Goal: Information Seeking & Learning: Learn about a topic

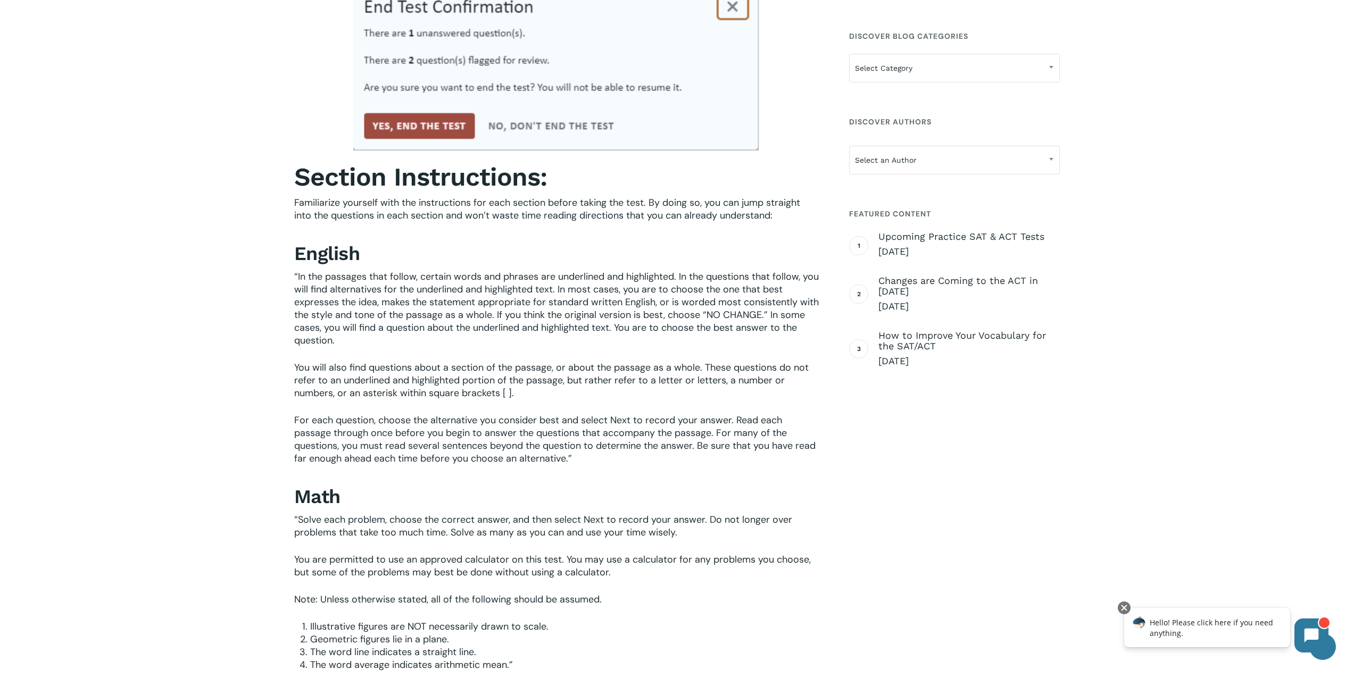
scroll to position [3191, 0]
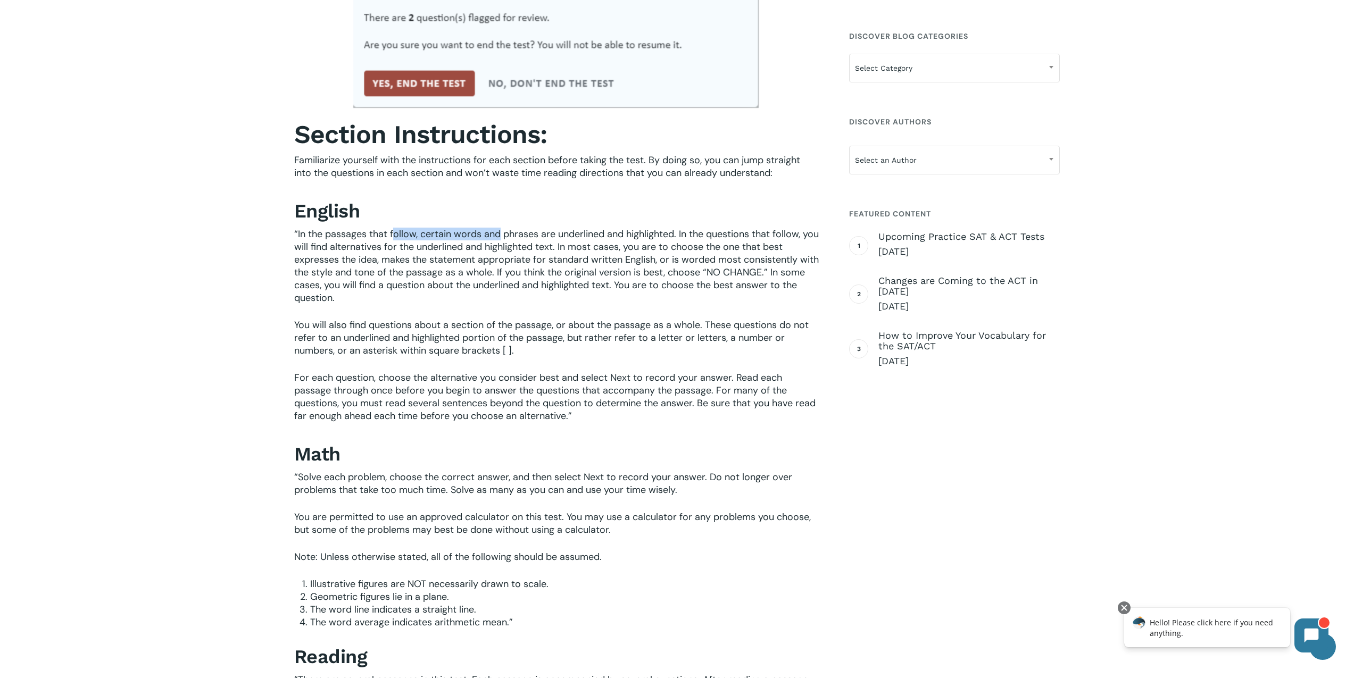
drag, startPoint x: 393, startPoint y: 234, endPoint x: 501, endPoint y: 235, distance: 108.5
click at [500, 235] on span "“In the passages that follow, certain words and phrases are underlined and high…" at bounding box center [556, 266] width 524 height 77
drag, startPoint x: 549, startPoint y: 233, endPoint x: 768, endPoint y: 240, distance: 219.3
click at [766, 239] on span "“In the passages that follow, certain words and phrases are underlined and high…" at bounding box center [556, 266] width 524 height 77
click at [769, 244] on span "“In the passages that follow, certain words and phrases are underlined and high…" at bounding box center [556, 266] width 524 height 77
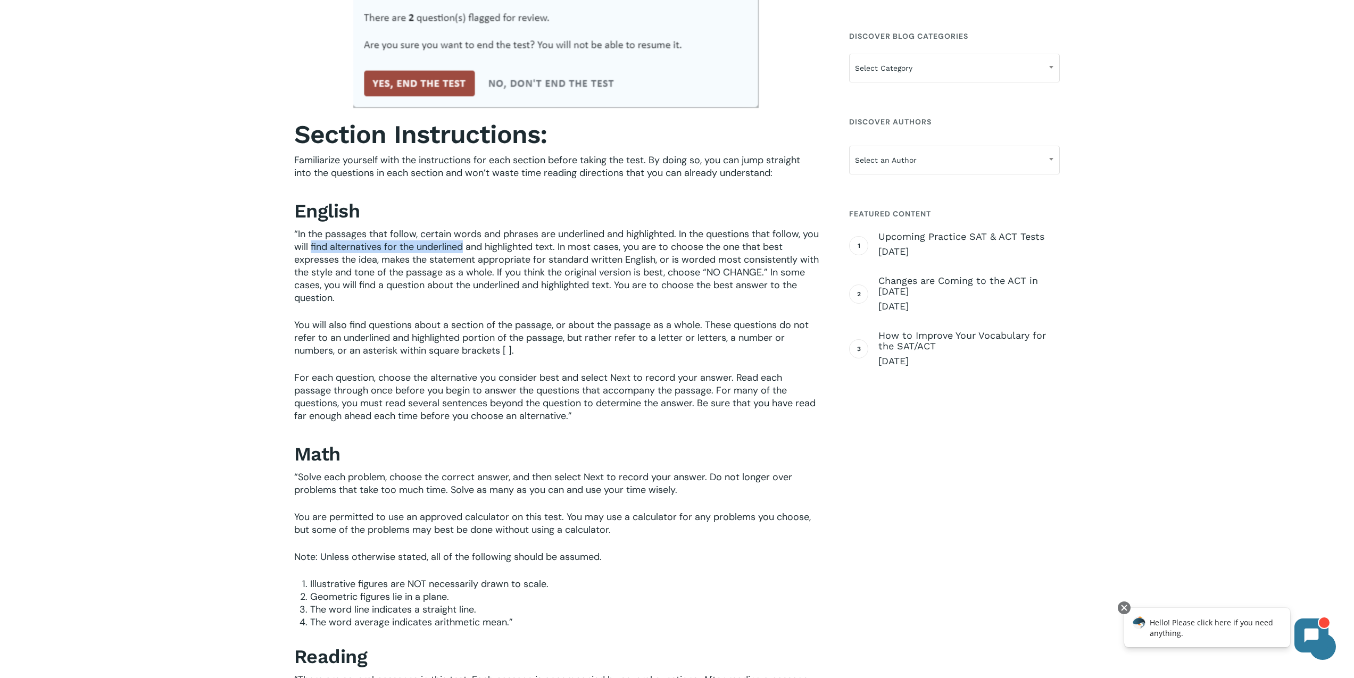
drag, startPoint x: 351, startPoint y: 252, endPoint x: 482, endPoint y: 244, distance: 131.6
click at [480, 244] on span "“In the passages that follow, certain words and phrases are underlined and high…" at bounding box center [556, 266] width 524 height 77
drag, startPoint x: 501, startPoint y: 244, endPoint x: 575, endPoint y: 245, distance: 73.9
click at [574, 245] on span "“In the passages that follow, certain words and phrases are underlined and high…" at bounding box center [556, 266] width 524 height 77
drag, startPoint x: 608, startPoint y: 247, endPoint x: 637, endPoint y: 244, distance: 28.8
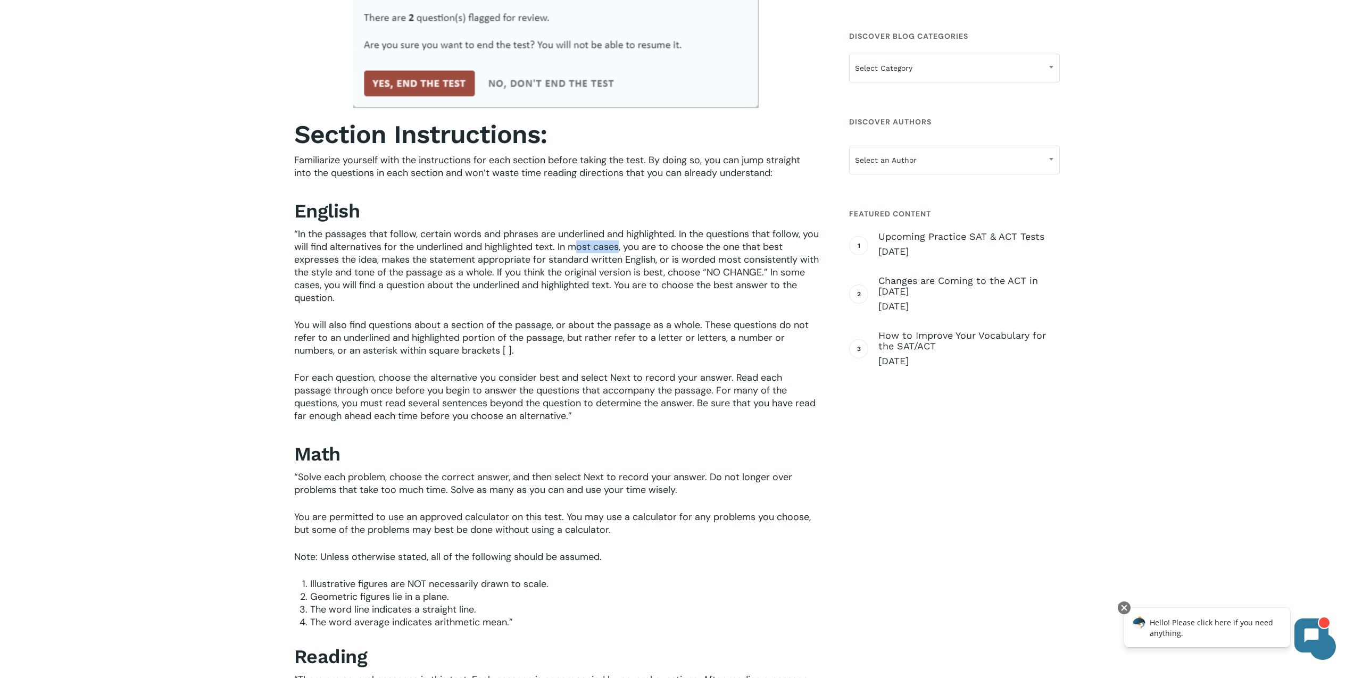
click at [637, 244] on span "“In the passages that follow, certain words and phrases are underlined and high…" at bounding box center [556, 266] width 524 height 77
drag, startPoint x: 678, startPoint y: 247, endPoint x: 761, endPoint y: 244, distance: 83.5
click at [761, 244] on span "“In the passages that follow, certain words and phrases are underlined and high…" at bounding box center [556, 266] width 524 height 77
drag, startPoint x: 408, startPoint y: 261, endPoint x: 479, endPoint y: 258, distance: 71.3
click at [470, 257] on span "“In the passages that follow, certain words and phrases are underlined and high…" at bounding box center [556, 266] width 524 height 77
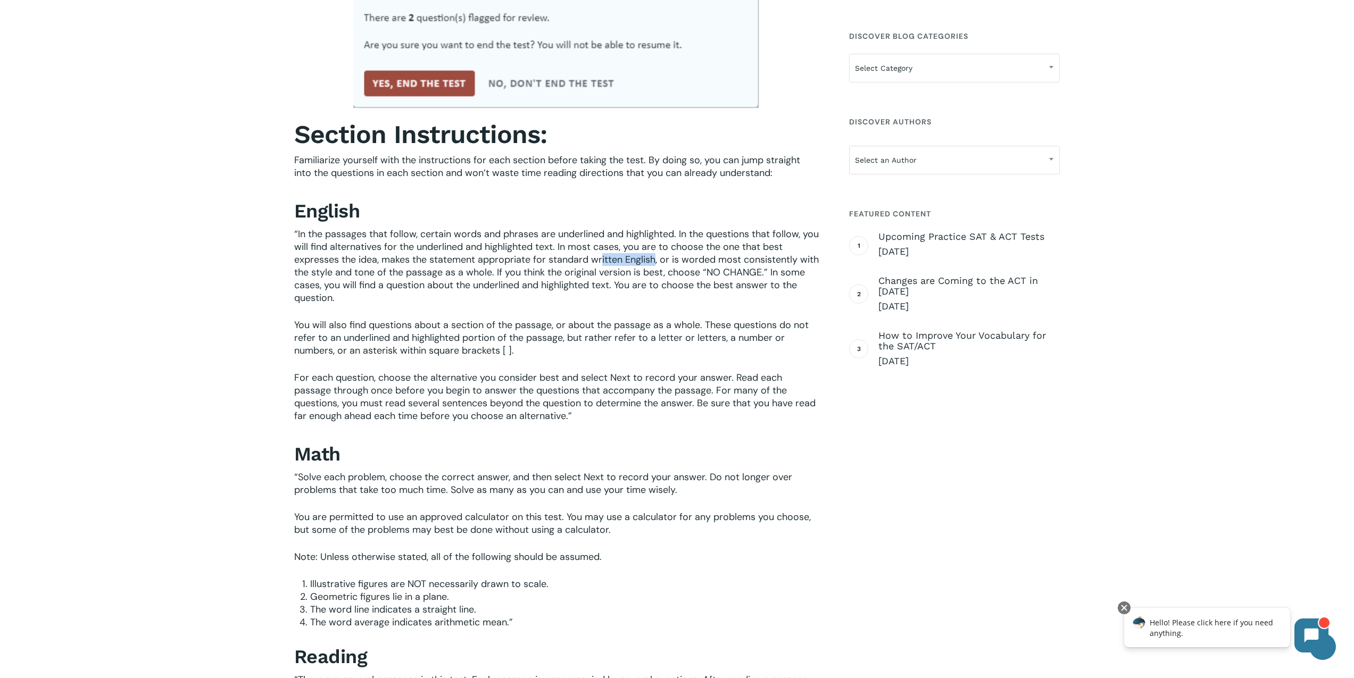
drag, startPoint x: 607, startPoint y: 262, endPoint x: 655, endPoint y: 257, distance: 48.1
click at [655, 257] on span "“In the passages that follow, certain words and phrases are underlined and high…" at bounding box center [556, 266] width 524 height 77
drag, startPoint x: 668, startPoint y: 260, endPoint x: 794, endPoint y: 257, distance: 126.1
click at [793, 257] on span "“In the passages that follow, certain words and phrases are underlined and high…" at bounding box center [556, 266] width 524 height 77
drag, startPoint x: 328, startPoint y: 272, endPoint x: 496, endPoint y: 274, distance: 168.1
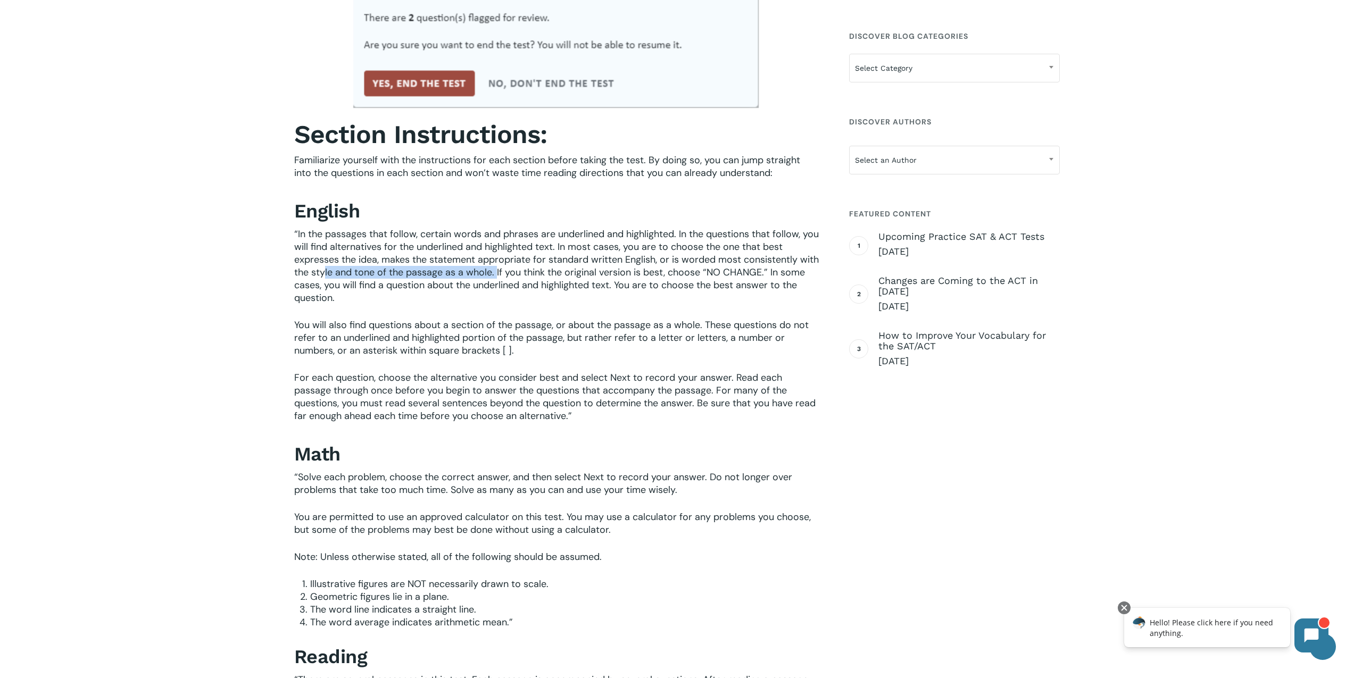
click at [496, 274] on span "“In the passages that follow, certain words and phrases are underlined and high…" at bounding box center [556, 266] width 524 height 77
drag, startPoint x: 537, startPoint y: 274, endPoint x: 645, endPoint y: 275, distance: 107.4
click at [644, 275] on span "“In the passages that follow, certain words and phrases are underlined and high…" at bounding box center [556, 266] width 524 height 77
drag, startPoint x: 702, startPoint y: 273, endPoint x: 783, endPoint y: 271, distance: 81.4
click at [783, 271] on span "“In the passages that follow, certain words and phrases are underlined and high…" at bounding box center [556, 266] width 524 height 77
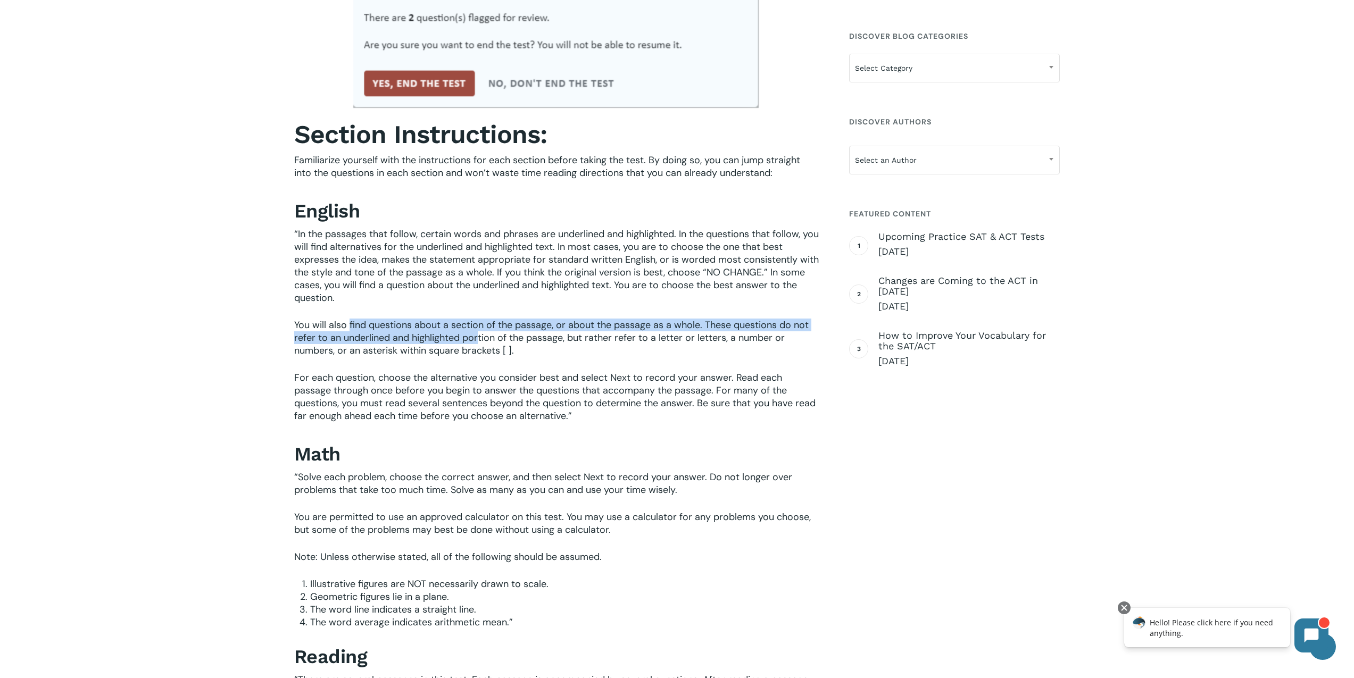
drag, startPoint x: 349, startPoint y: 326, endPoint x: 485, endPoint y: 335, distance: 136.5
click at [479, 335] on span "You will also find questions about a section of the passage, or about the passa…" at bounding box center [551, 338] width 514 height 38
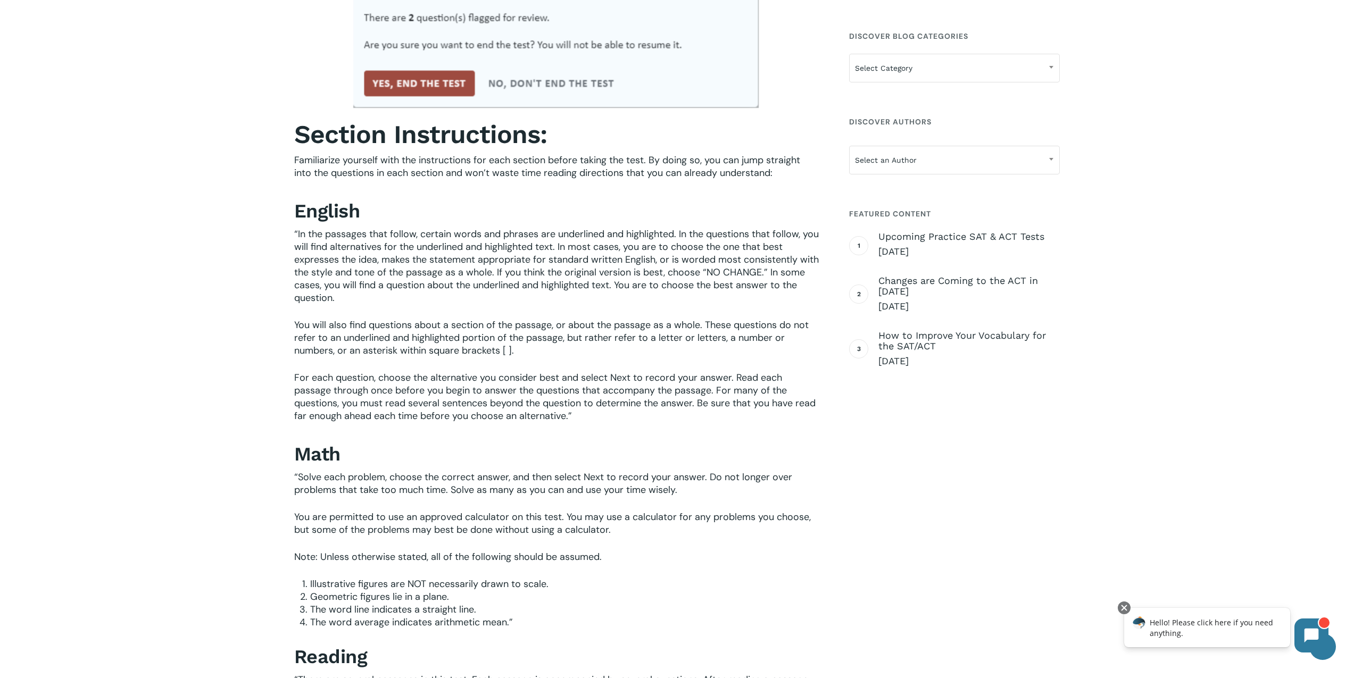
click at [485, 335] on span "You will also find questions about a section of the passage, or about the passa…" at bounding box center [551, 338] width 514 height 38
drag, startPoint x: 429, startPoint y: 330, endPoint x: 510, endPoint y: 326, distance: 80.5
click at [509, 326] on span "You will also find questions about a section of the passage, or about the passa…" at bounding box center [551, 338] width 514 height 38
drag, startPoint x: 569, startPoint y: 324, endPoint x: 630, endPoint y: 322, distance: 61.7
click at [630, 322] on span "You will also find questions about a section of the passage, or about the passa…" at bounding box center [551, 338] width 514 height 38
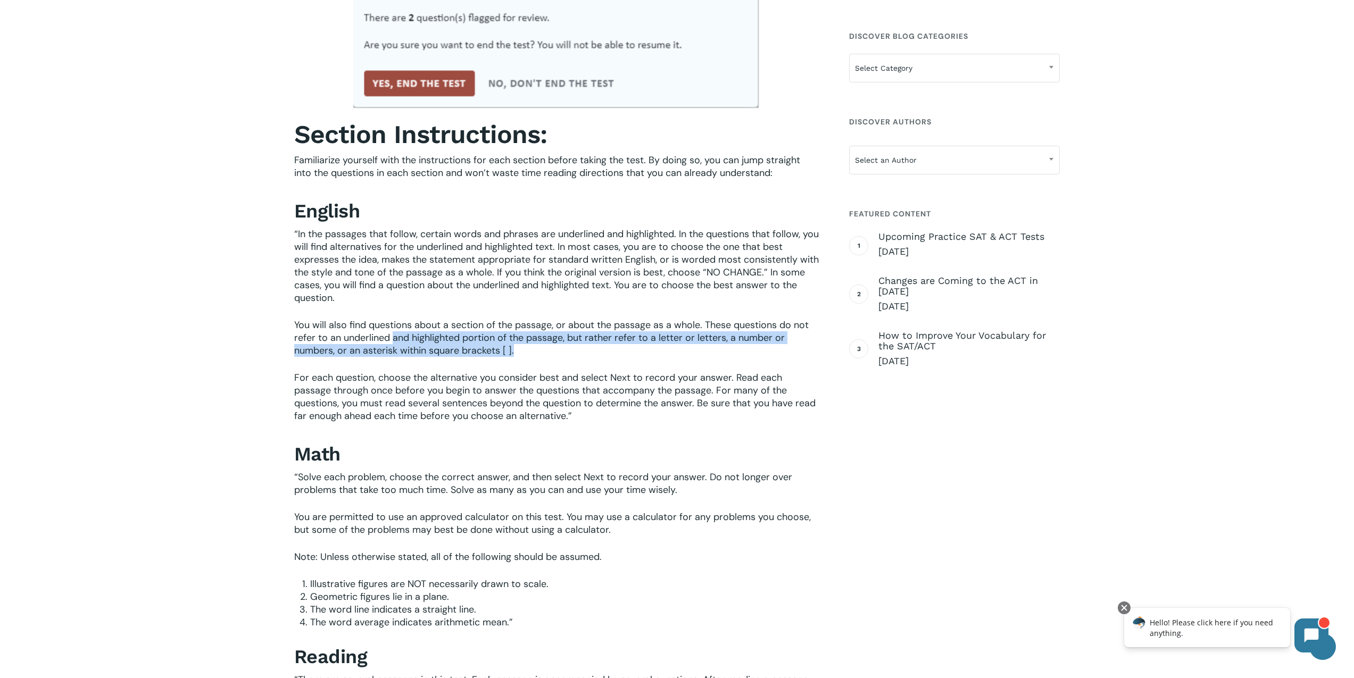
drag, startPoint x: 404, startPoint y: 339, endPoint x: 588, endPoint y: 346, distance: 183.6
click at [549, 347] on p "You will also find questions about a section of the passage, or about the passa…" at bounding box center [556, 345] width 524 height 53
click at [597, 345] on p "You will also find questions about a section of the passage, or about the passa…" at bounding box center [556, 345] width 524 height 53
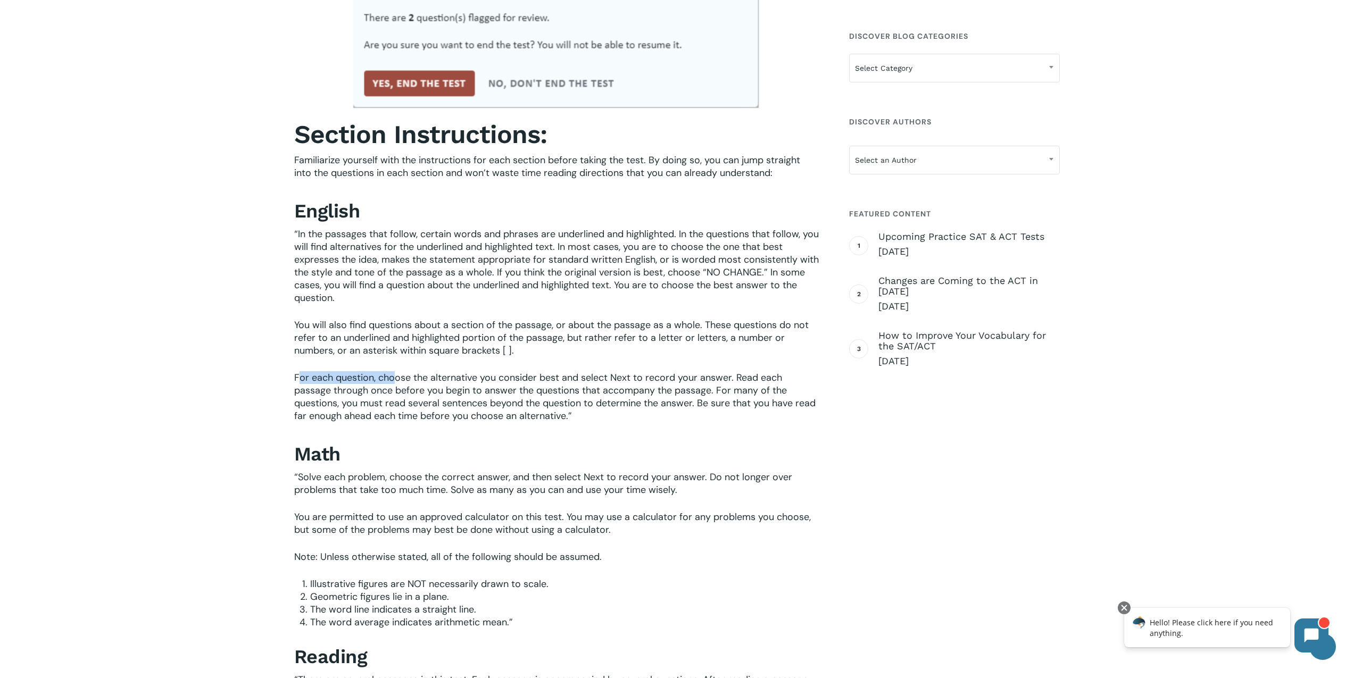
drag, startPoint x: 298, startPoint y: 378, endPoint x: 395, endPoint y: 376, distance: 96.8
click at [395, 376] on span "For each question, choose the alternative you consider best and select Next to …" at bounding box center [554, 396] width 521 height 51
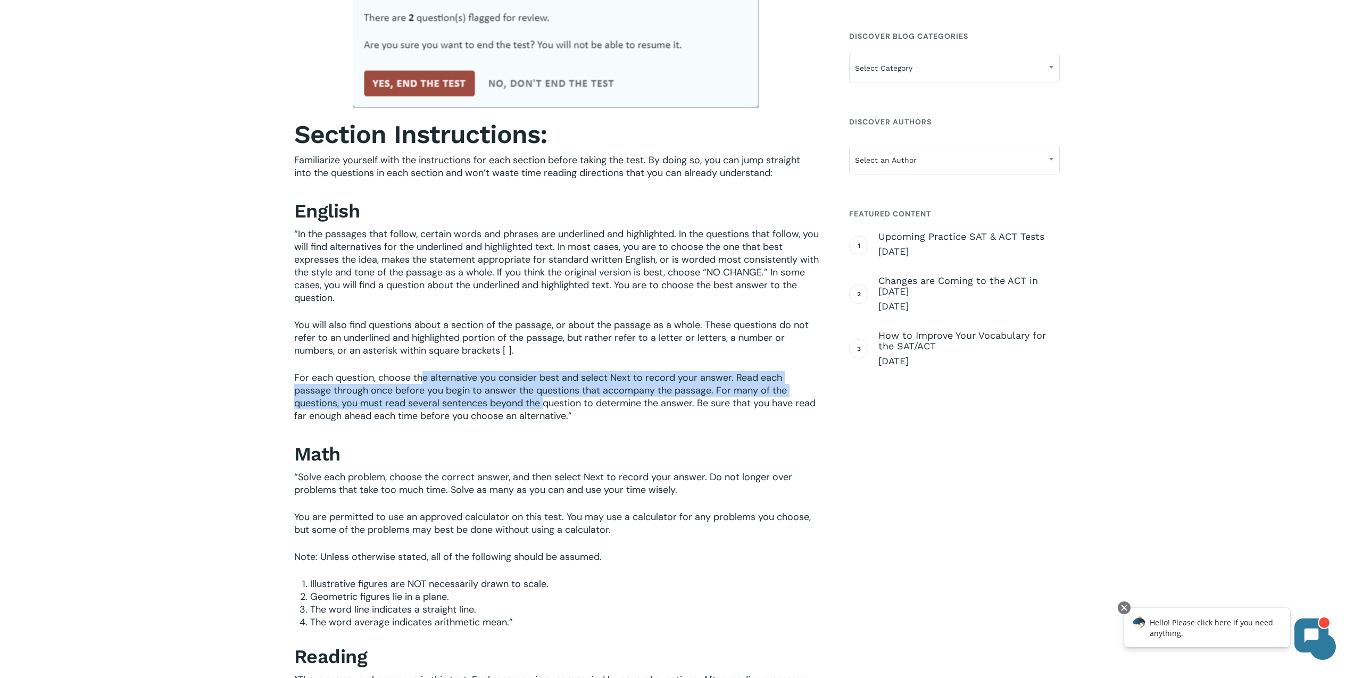
drag, startPoint x: 423, startPoint y: 378, endPoint x: 546, endPoint y: 398, distance: 124.4
click at [546, 398] on span "For each question, choose the alternative you consider best and select Next to …" at bounding box center [554, 396] width 521 height 51
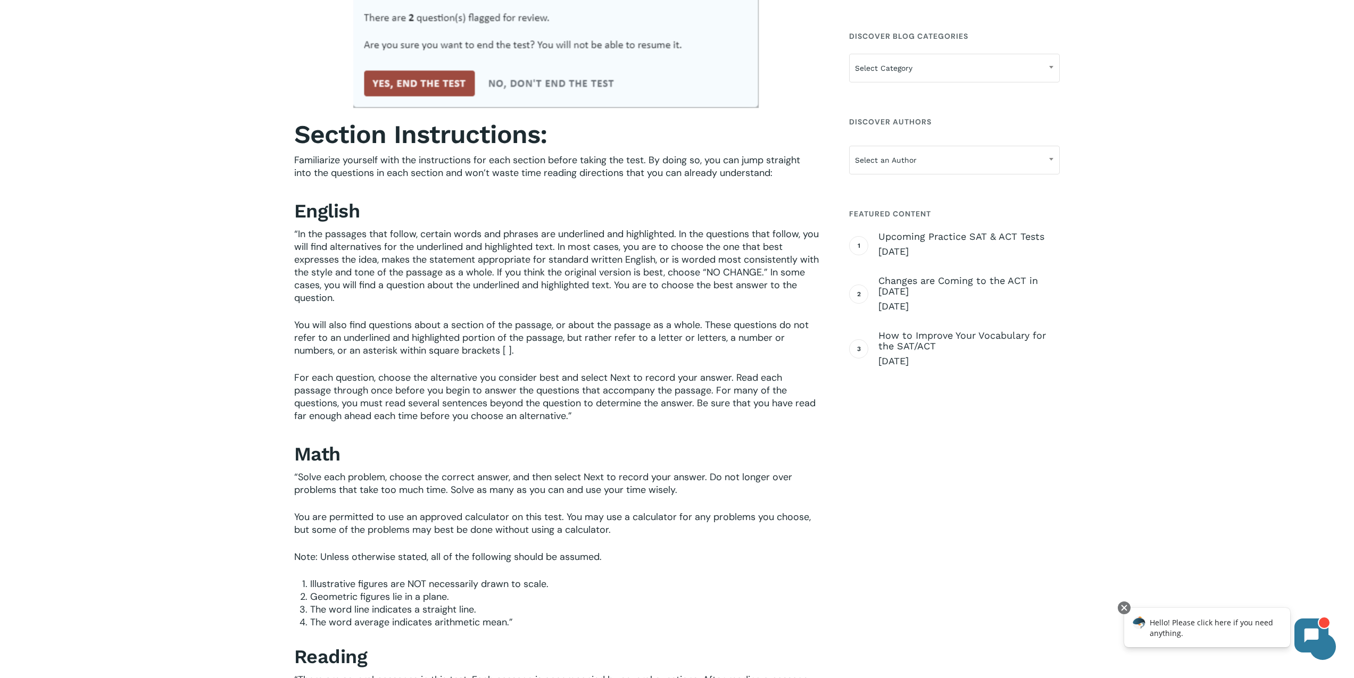
click at [546, 398] on span "For each question, choose the alternative you consider best and select Next to …" at bounding box center [554, 396] width 521 height 51
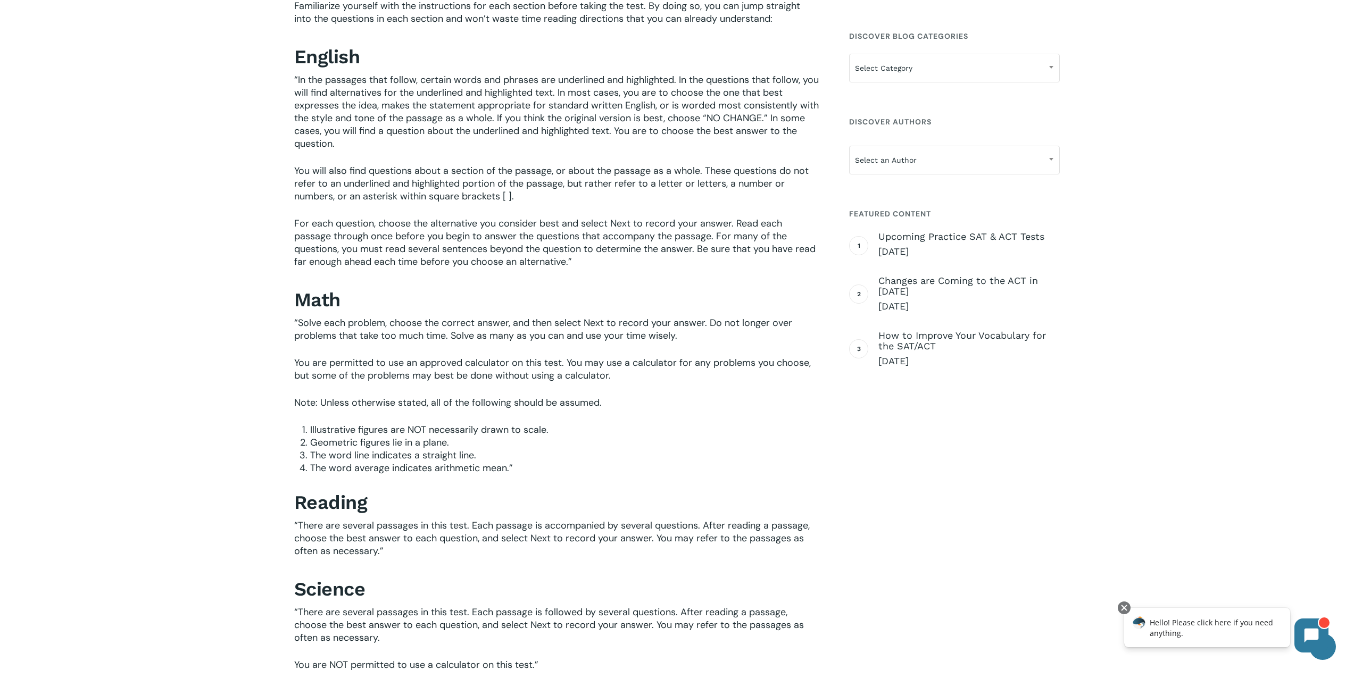
scroll to position [3319, 0]
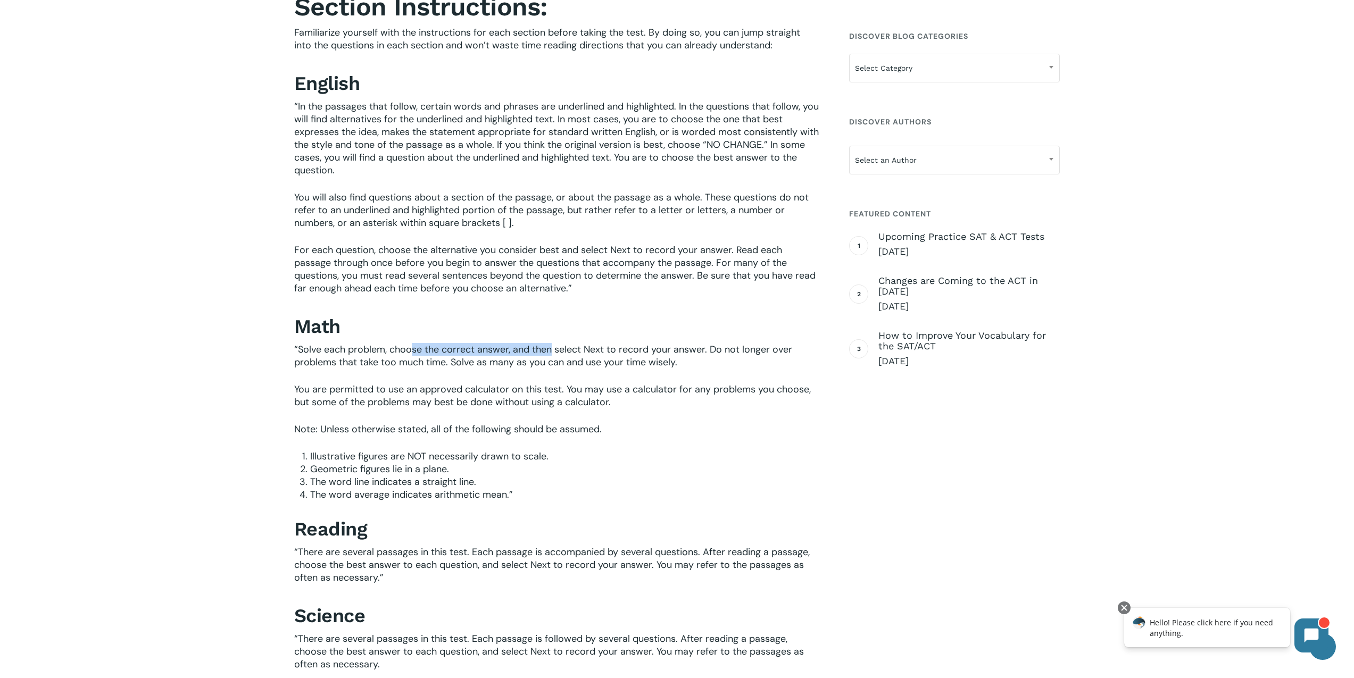
drag, startPoint x: 445, startPoint y: 353, endPoint x: 581, endPoint y: 342, distance: 136.0
click at [552, 346] on span "“Solve each problem, choose the correct answer, and then select Next to record …" at bounding box center [543, 356] width 498 height 26
click at [582, 342] on div "Section Instructions: Familiarize yourself with the instructions for each secti…" at bounding box center [556, 403] width 524 height 824
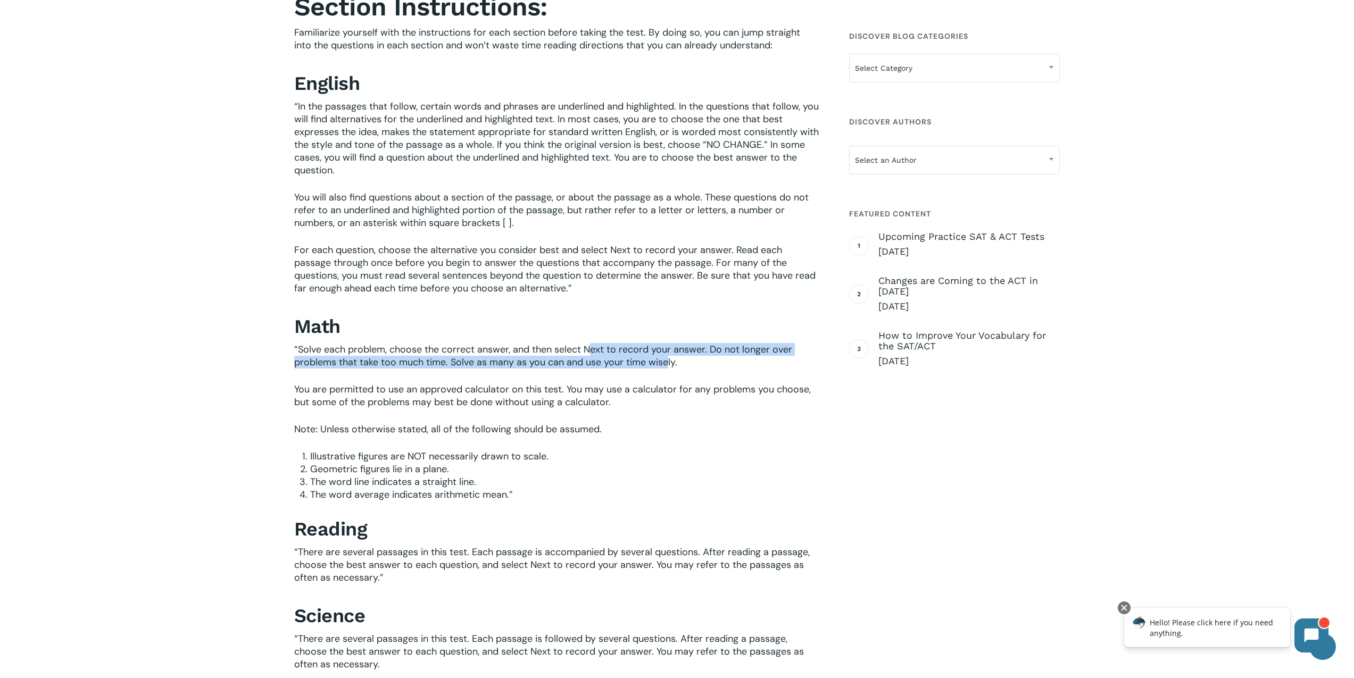
drag, startPoint x: 621, startPoint y: 351, endPoint x: 675, endPoint y: 356, distance: 54.5
click at [669, 357] on span "“Solve each problem, choose the correct answer, and then select Next to record …" at bounding box center [543, 356] width 498 height 26
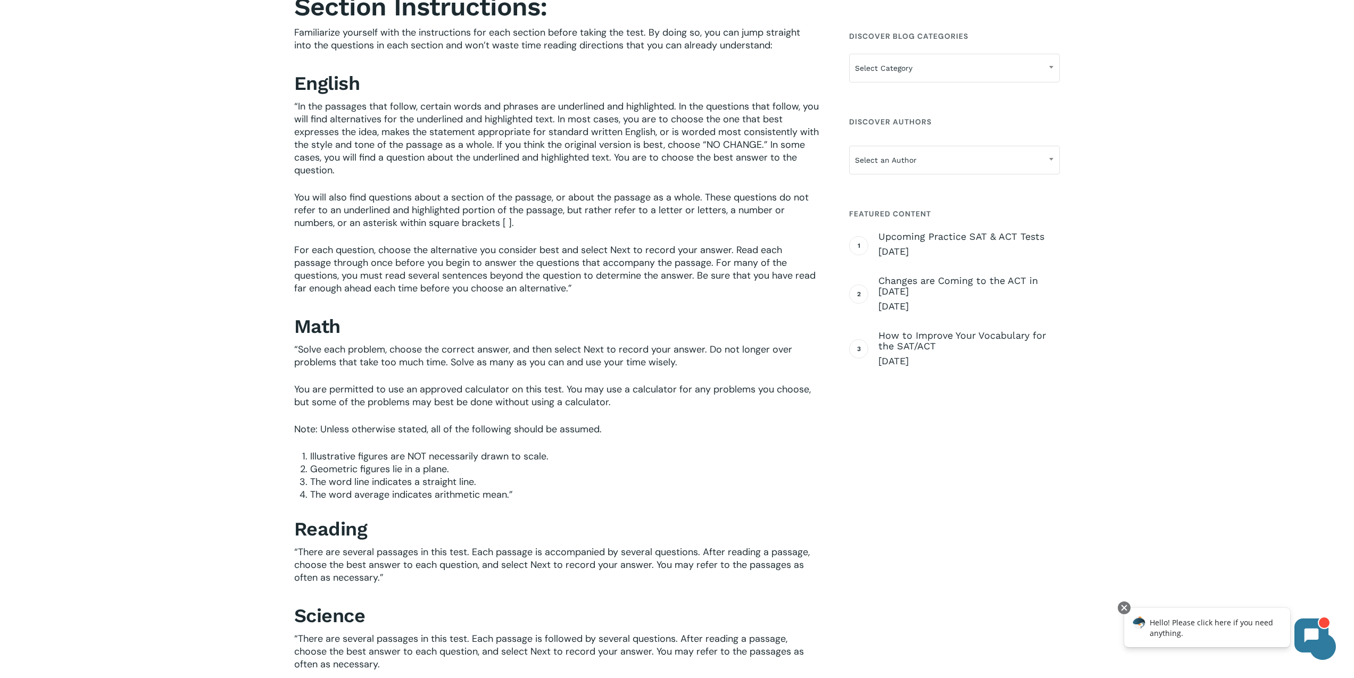
click at [675, 356] on span "“Solve each problem, choose the correct answer, and then select Next to record …" at bounding box center [543, 356] width 498 height 26
drag, startPoint x: 313, startPoint y: 393, endPoint x: 465, endPoint y: 389, distance: 152.2
click at [465, 389] on span "You are permitted to use an approved calculator on this test. You may use a cal…" at bounding box center [552, 396] width 516 height 26
click at [587, 392] on span "You are permitted to use an approved calculator on this test. You may use a cal…" at bounding box center [552, 396] width 516 height 26
drag, startPoint x: 587, startPoint y: 392, endPoint x: 341, endPoint y: 414, distance: 246.2
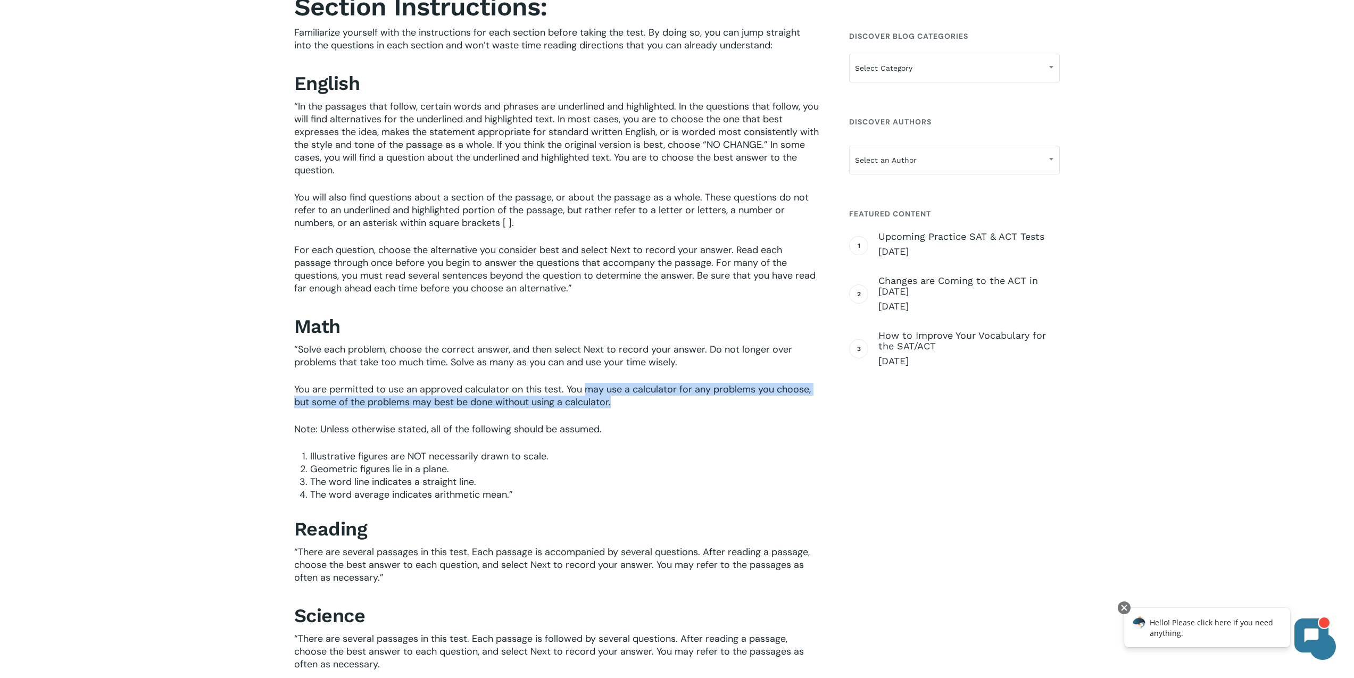
click at [341, 414] on p "You are permitted to use an approved calculator on this test. You may use a cal…" at bounding box center [556, 403] width 524 height 40
drag, startPoint x: 413, startPoint y: 433, endPoint x: 424, endPoint y: 434, distance: 11.2
click at [423, 434] on span "Note: Unless otherwise stated, all of the following should be assumed." at bounding box center [447, 429] width 307 height 13
drag, startPoint x: 483, startPoint y: 437, endPoint x: 578, endPoint y: 431, distance: 94.9
click at [578, 431] on p "Note: Unless otherwise stated, all of the following should be assumed." at bounding box center [556, 436] width 524 height 27
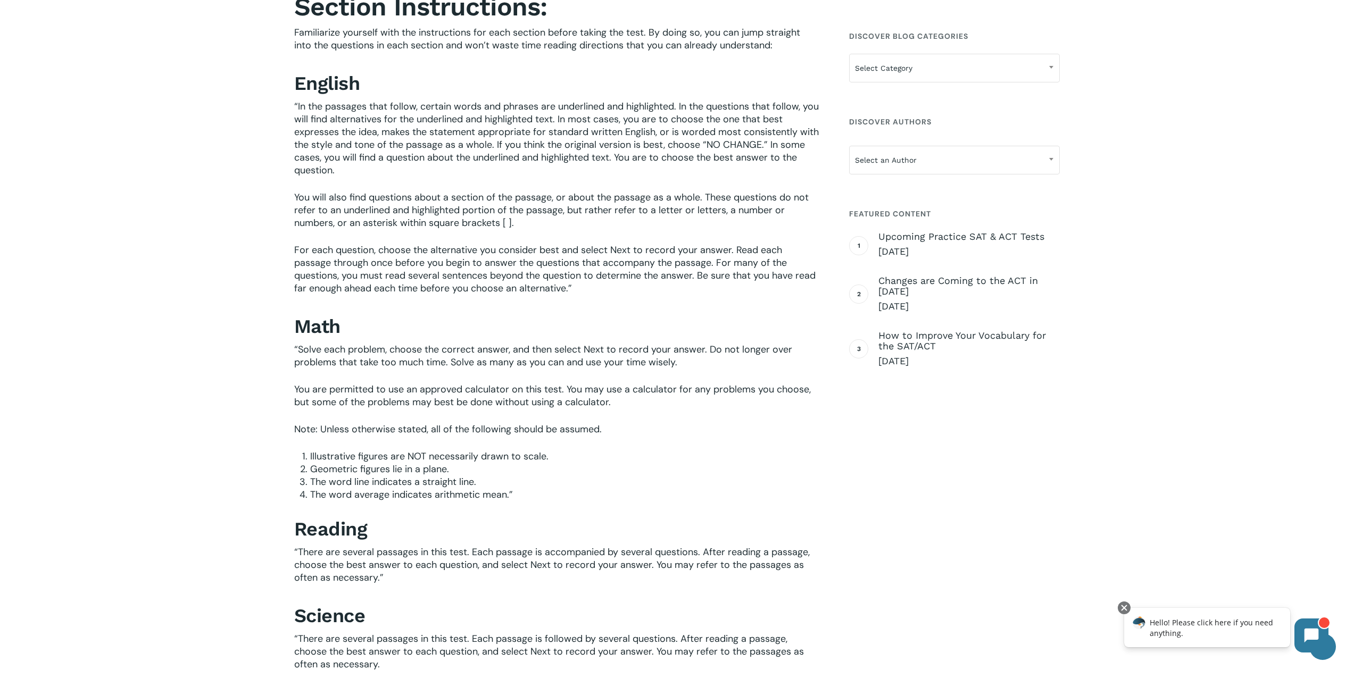
drag, startPoint x: 303, startPoint y: 464, endPoint x: 320, endPoint y: 465, distance: 17.1
click at [311, 465] on li "Geometric figures lie in a plane." at bounding box center [564, 469] width 508 height 13
click at [387, 448] on p "Note: Unless otherwise stated, all of the following should be assumed." at bounding box center [556, 436] width 524 height 27
drag, startPoint x: 389, startPoint y: 455, endPoint x: 504, endPoint y: 457, distance: 114.9
click at [504, 457] on span "Illustrative figures are NOT necessarily drawn to scale." at bounding box center [429, 456] width 238 height 13
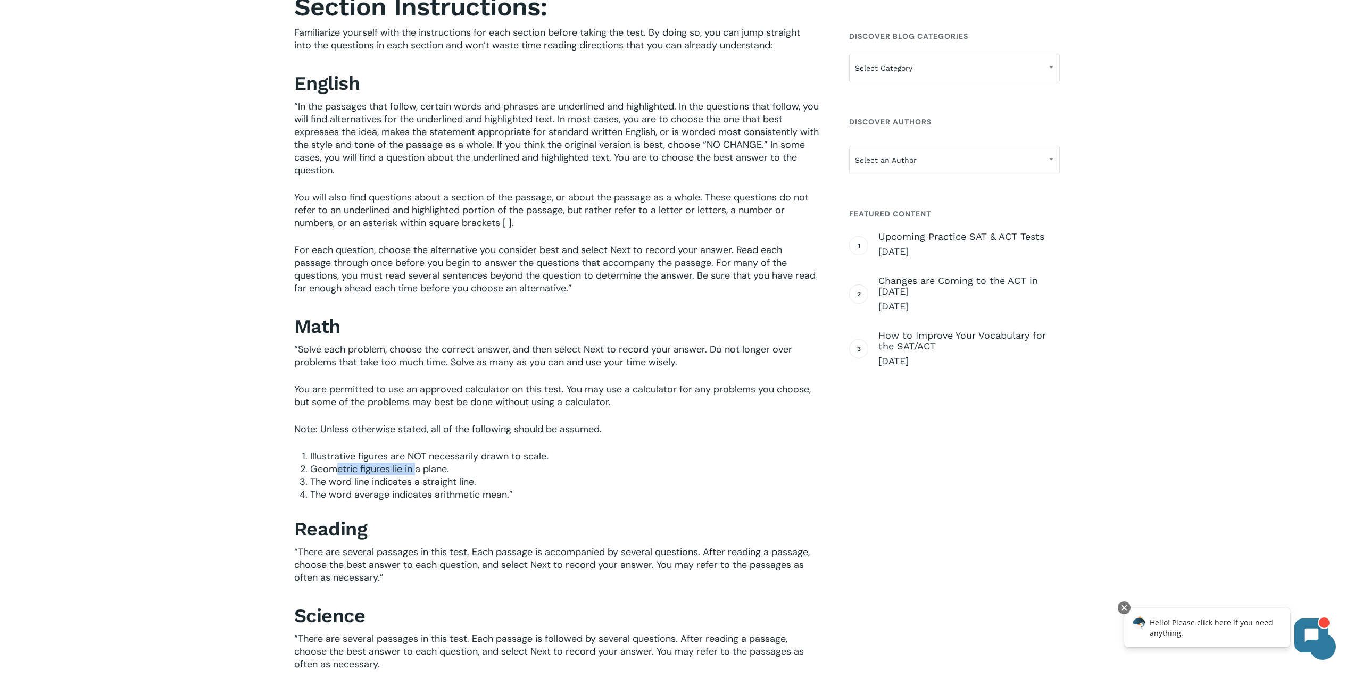
drag, startPoint x: 337, startPoint y: 472, endPoint x: 418, endPoint y: 475, distance: 80.9
click at [418, 475] on span "Geometric figures lie in a plane." at bounding box center [379, 469] width 139 height 13
click at [420, 475] on span "Geometric figures lie in a plane." at bounding box center [379, 469] width 139 height 13
drag, startPoint x: 326, startPoint y: 485, endPoint x: 442, endPoint y: 485, distance: 116.5
click at [442, 485] on span "The word line indicates a straight line." at bounding box center [393, 482] width 166 height 13
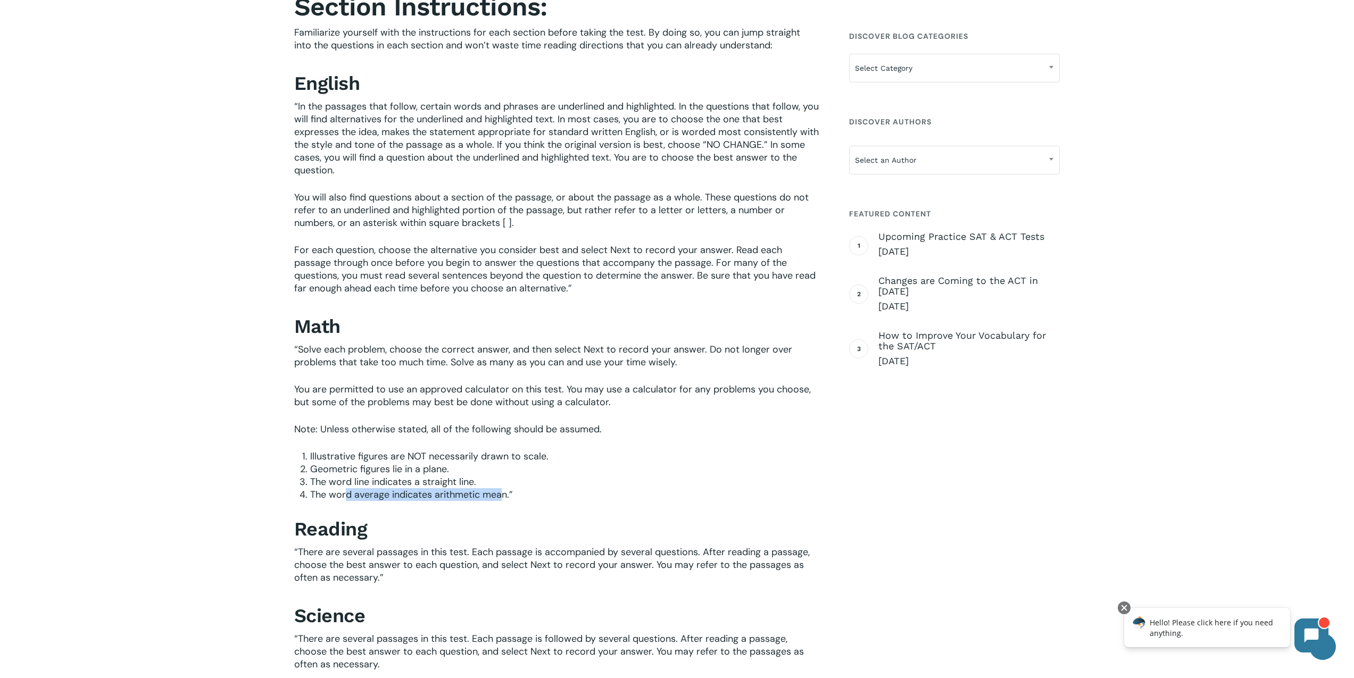
drag, startPoint x: 348, startPoint y: 497, endPoint x: 503, endPoint y: 496, distance: 154.8
click at [503, 496] on span "The word average indicates arithmetic mean.”" at bounding box center [411, 494] width 203 height 13
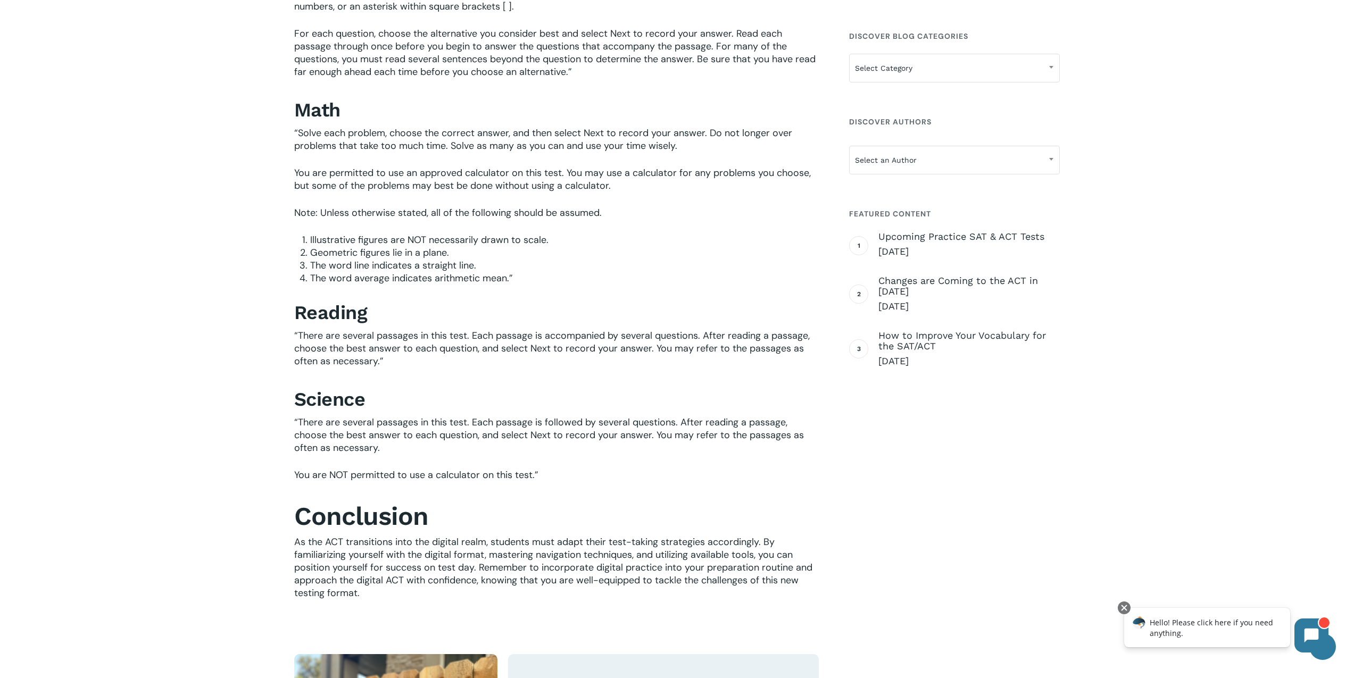
scroll to position [3574, 0]
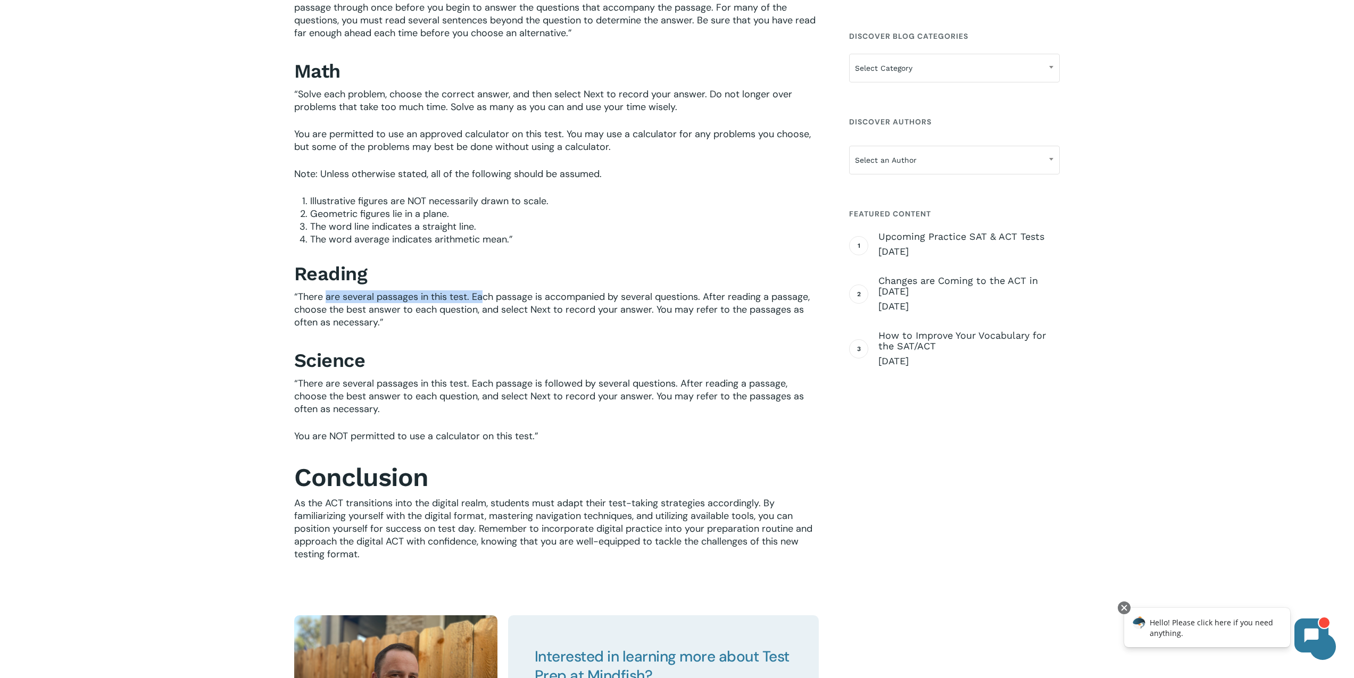
drag, startPoint x: 325, startPoint y: 300, endPoint x: 479, endPoint y: 300, distance: 154.2
click at [479, 300] on span "“There are several passages in this test. Each passage is accompanied by severa…" at bounding box center [551, 309] width 515 height 38
drag, startPoint x: 501, startPoint y: 299, endPoint x: 508, endPoint y: 300, distance: 7.5
click at [508, 300] on span "“There are several passages in this test. Each passage is accompanied by severa…" at bounding box center [551, 309] width 515 height 38
drag, startPoint x: 580, startPoint y: 298, endPoint x: 646, endPoint y: 299, distance: 66.0
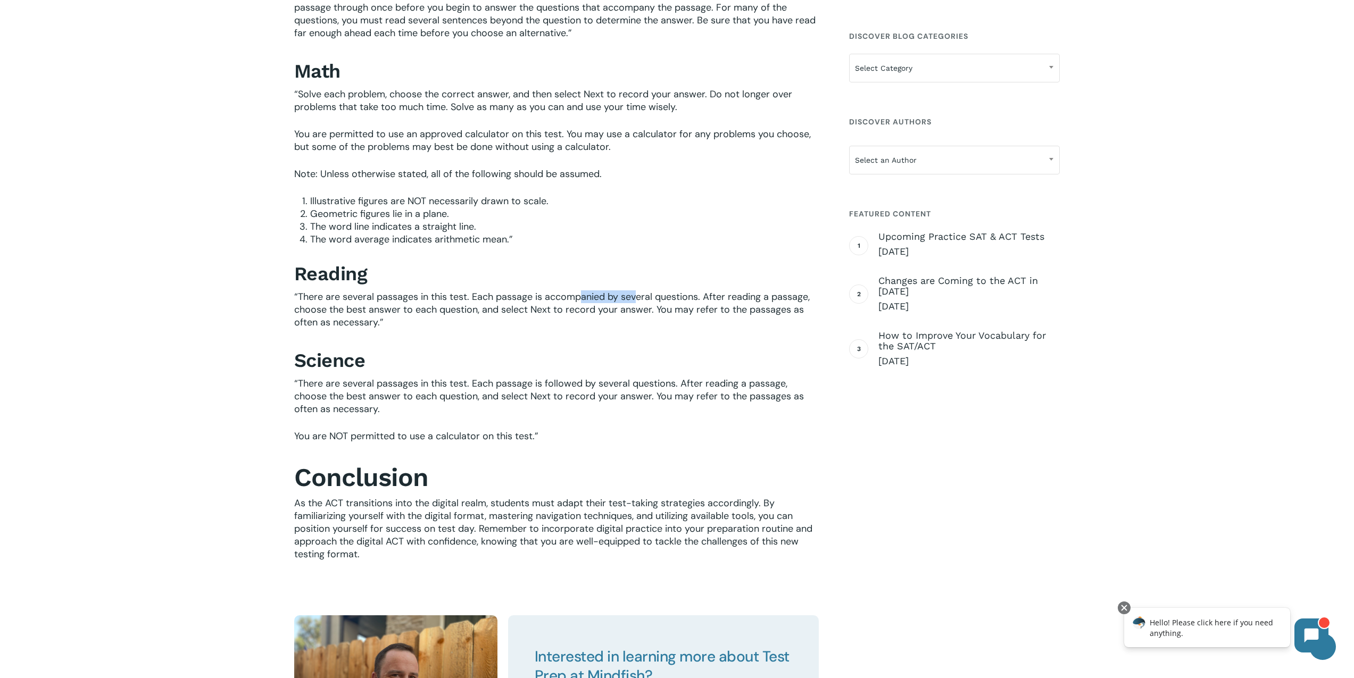
click at [639, 299] on span "“There are several passages in this test. Each passage is accompanied by severa…" at bounding box center [551, 309] width 515 height 38
drag, startPoint x: 722, startPoint y: 299, endPoint x: 822, endPoint y: 290, distance: 100.4
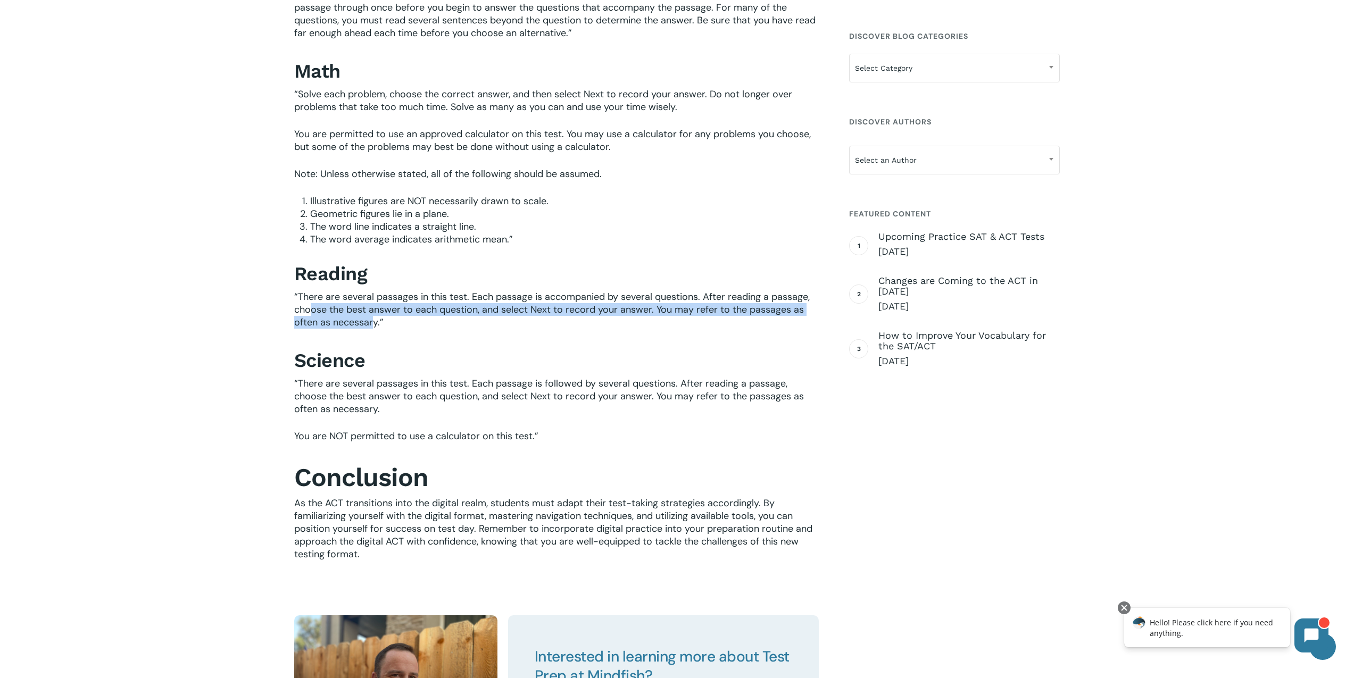
drag, startPoint x: 310, startPoint y: 314, endPoint x: 377, endPoint y: 316, distance: 67.1
click at [376, 316] on span "“There are several passages in this test. Each passage is accompanied by severa…" at bounding box center [551, 309] width 515 height 38
click at [411, 314] on span "“There are several passages in this test. Each passage is accompanied by severa…" at bounding box center [551, 309] width 515 height 38
drag, startPoint x: 465, startPoint y: 312, endPoint x: 551, endPoint y: 311, distance: 86.2
click at [536, 311] on span "“There are several passages in this test. Each passage is accompanied by severa…" at bounding box center [551, 309] width 515 height 38
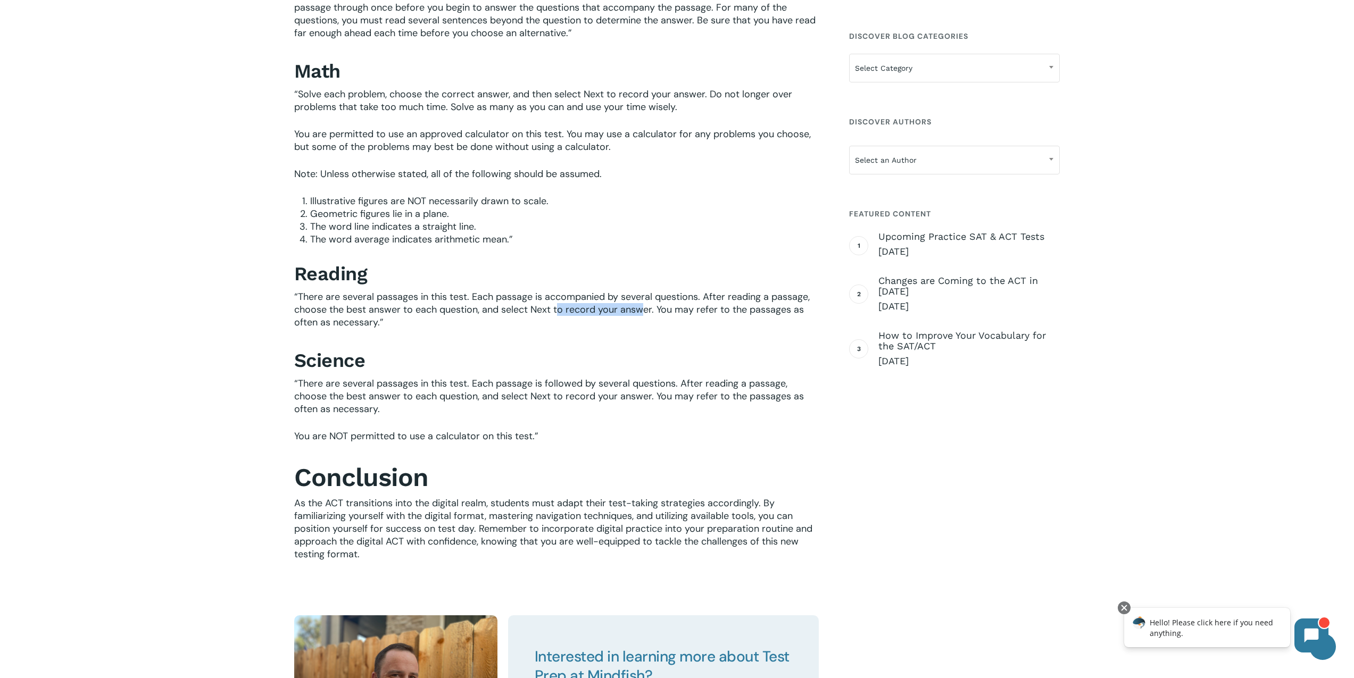
drag, startPoint x: 559, startPoint y: 312, endPoint x: 656, endPoint y: 311, distance: 96.8
click at [649, 311] on span "“There are several passages in this test. Each passage is accompanied by severa…" at bounding box center [551, 309] width 515 height 38
drag, startPoint x: 664, startPoint y: 311, endPoint x: 761, endPoint y: 313, distance: 96.3
click at [761, 313] on span "“There are several passages in this test. Each passage is accompanied by severa…" at bounding box center [551, 309] width 515 height 38
drag, startPoint x: 280, startPoint y: 324, endPoint x: 354, endPoint y: 324, distance: 73.9
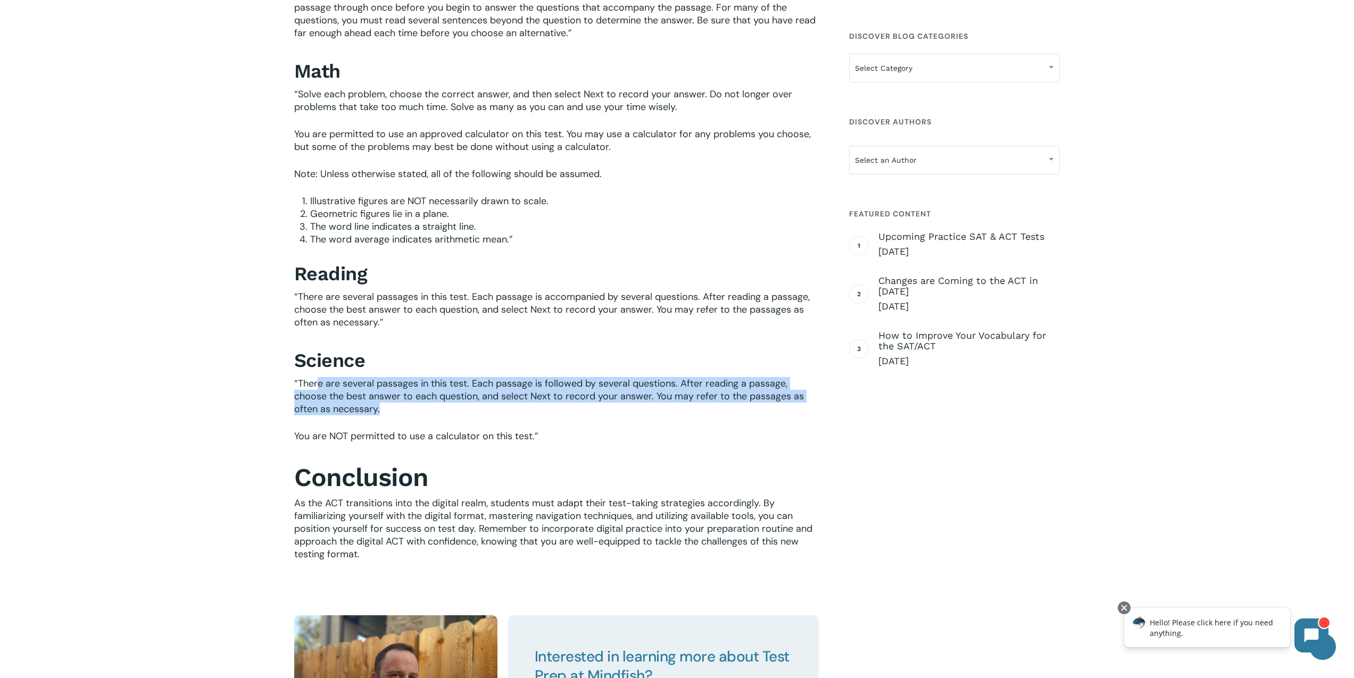
drag, startPoint x: 318, startPoint y: 386, endPoint x: 398, endPoint y: 415, distance: 84.8
click at [398, 415] on p "“There are several passages in this test. Each passage is followed by several q…" at bounding box center [556, 403] width 524 height 53
click at [436, 391] on span "“There are several passages in this test. Each passage is followed by several q…" at bounding box center [549, 396] width 510 height 38
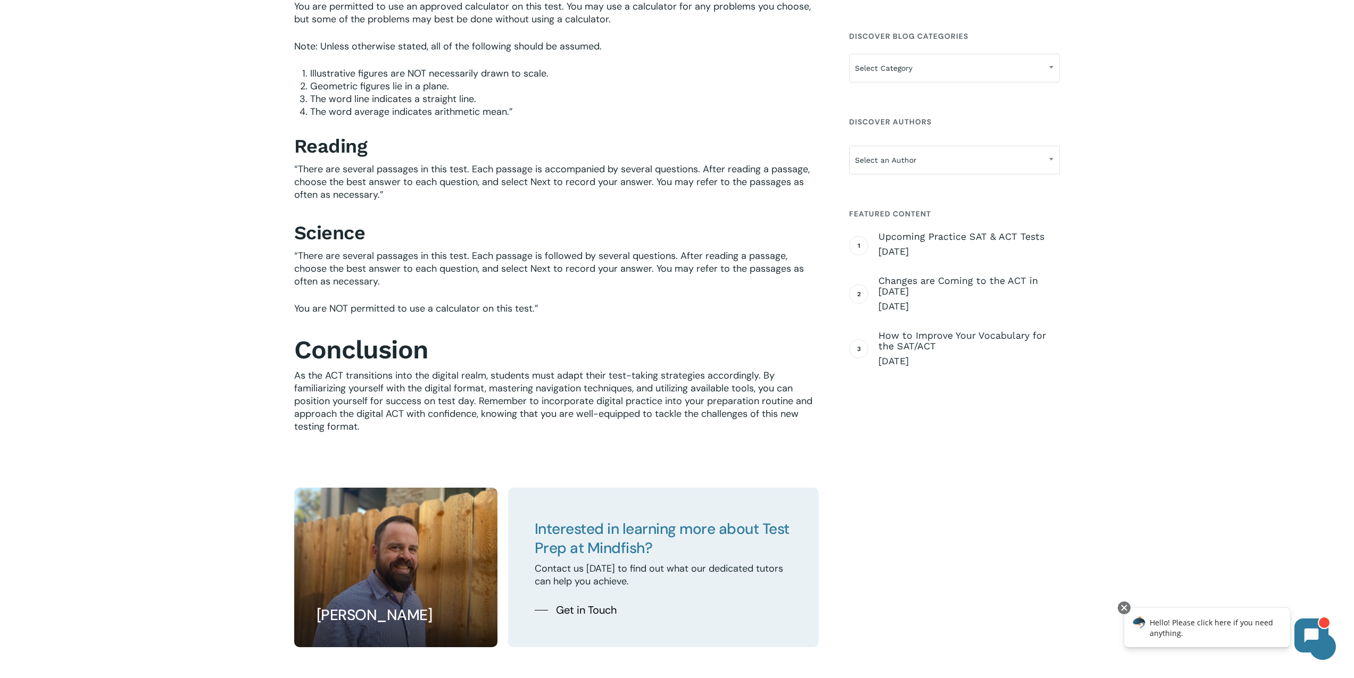
click at [436, 391] on span "As the ACT transitions into the digital realm, students must adapt their test-t…" at bounding box center [553, 401] width 518 height 64
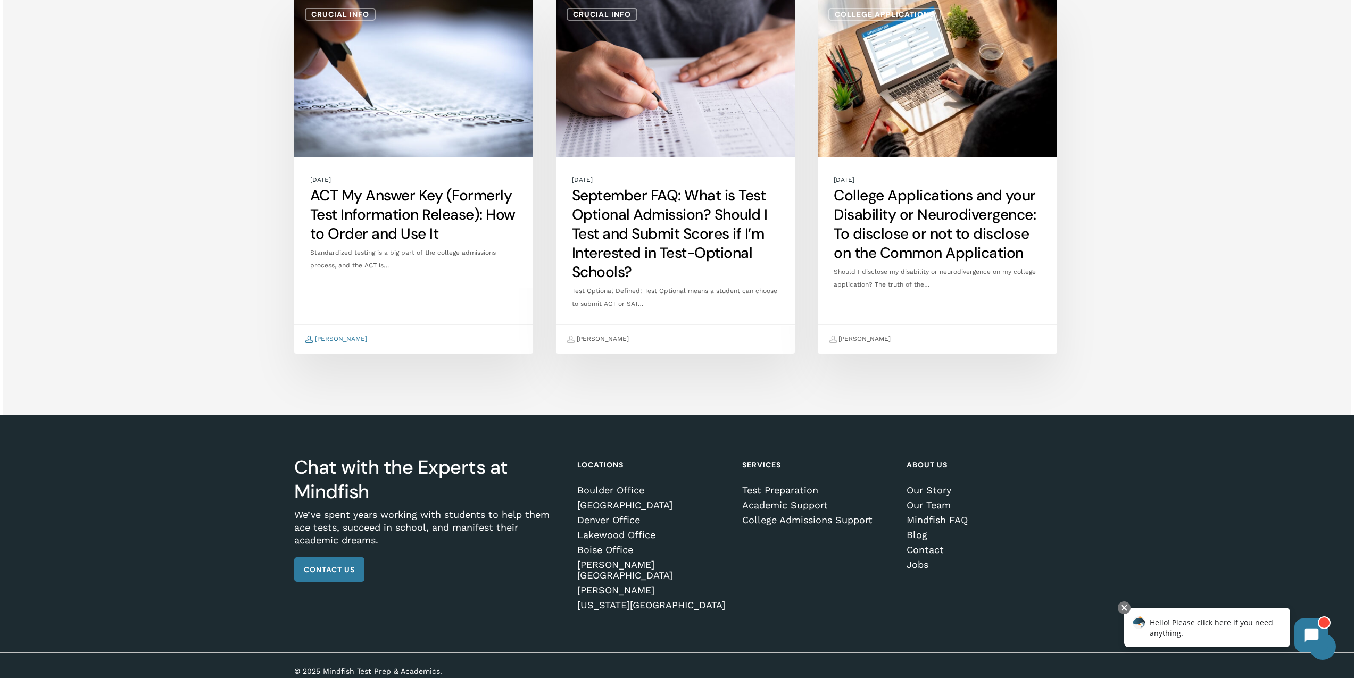
scroll to position [4408, 0]
